Goal: Check status: Check status

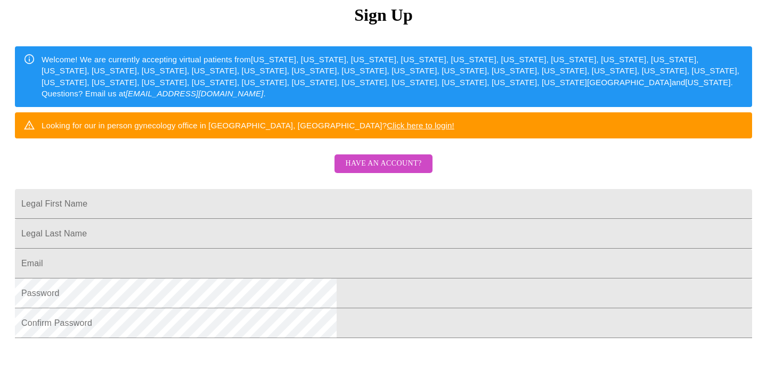
scroll to position [131, 0]
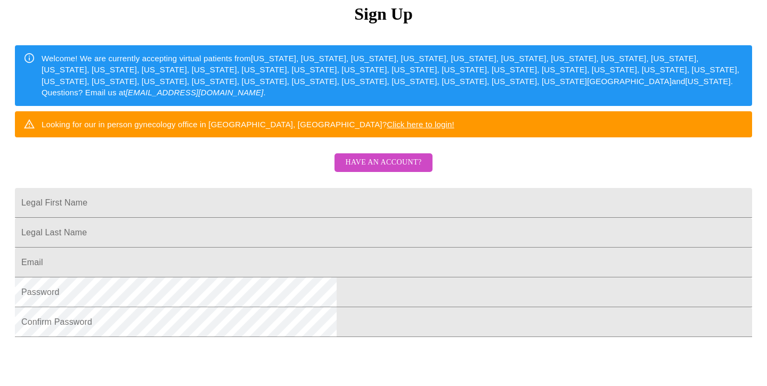
click at [391, 169] on span "Have an account?" at bounding box center [383, 162] width 76 height 13
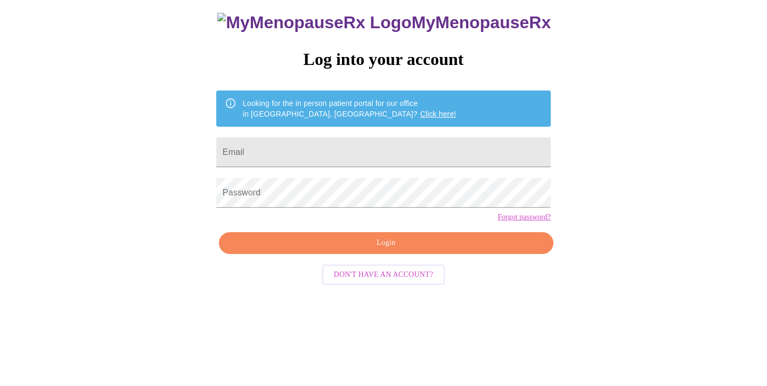
scroll to position [11, 0]
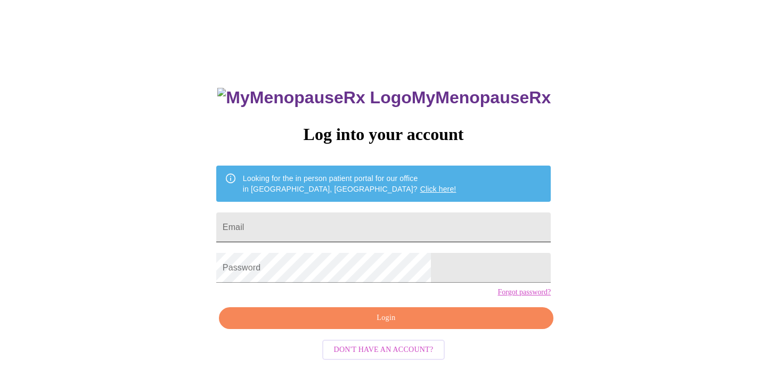
click at [316, 215] on input "Email" at bounding box center [383, 228] width 335 height 30
type input "[EMAIL_ADDRESS][DOMAIN_NAME]"
click at [366, 325] on span "Login" at bounding box center [386, 318] width 310 height 13
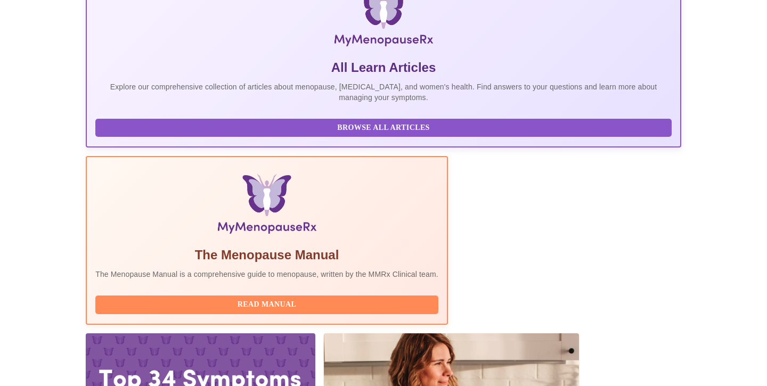
scroll to position [197, 0]
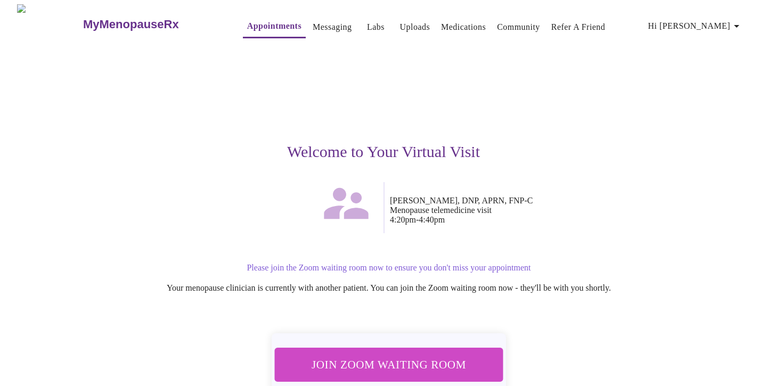
click at [375, 355] on span "Join Zoom Waiting Room" at bounding box center [389, 365] width 200 height 20
